Goal: Task Accomplishment & Management: Manage account settings

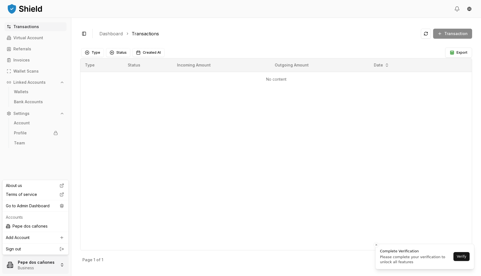
click at [18, 271] on html "Transactions Virtual Account Referrals Invoices Wallet Scans Linked Accounts Wa…" at bounding box center [240, 138] width 481 height 276
click at [49, 202] on div "Go to Admin Dashboard" at bounding box center [36, 205] width 64 height 9
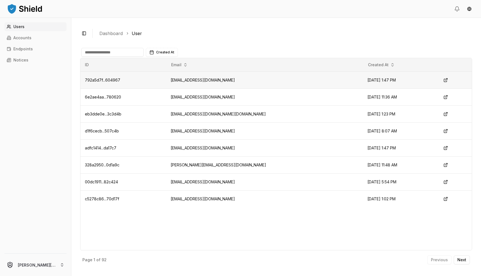
click at [198, 80] on td "[EMAIL_ADDRESS][DOMAIN_NAME]" at bounding box center [264, 80] width 197 height 17
copy td "clozarbusiness"
click at [36, 37] on link "Accounts" at bounding box center [35, 37] width 62 height 9
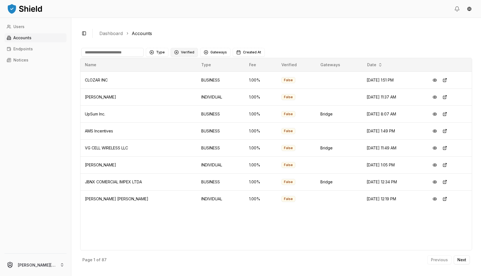
click at [187, 51] on button "Verified" at bounding box center [184, 52] width 27 height 9
click at [189, 82] on span "NOT VERIFIED" at bounding box center [193, 84] width 26 height 6
click at [160, 49] on button "Type" at bounding box center [157, 52] width 23 height 9
click at [163, 85] on span "BUSINESS" at bounding box center [165, 84] width 19 height 6
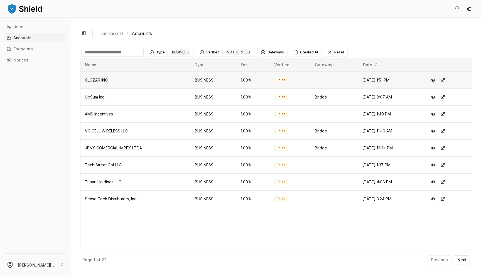
click at [443, 80] on button at bounding box center [443, 80] width 10 height 10
click at [446, 181] on button at bounding box center [443, 182] width 10 height 10
click at [446, 165] on button at bounding box center [443, 165] width 10 height 10
click at [444, 200] on button at bounding box center [443, 199] width 10 height 10
click at [445, 131] on button at bounding box center [443, 131] width 10 height 10
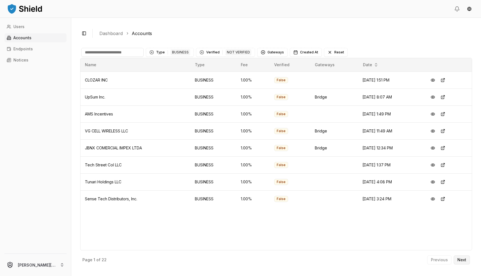
click at [459, 258] on p "Next" at bounding box center [461, 260] width 9 height 4
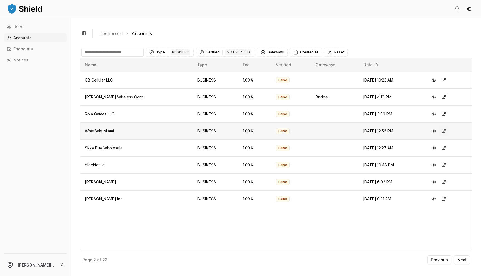
click at [445, 129] on button at bounding box center [444, 131] width 10 height 10
